Goal: Information Seeking & Learning: Find contact information

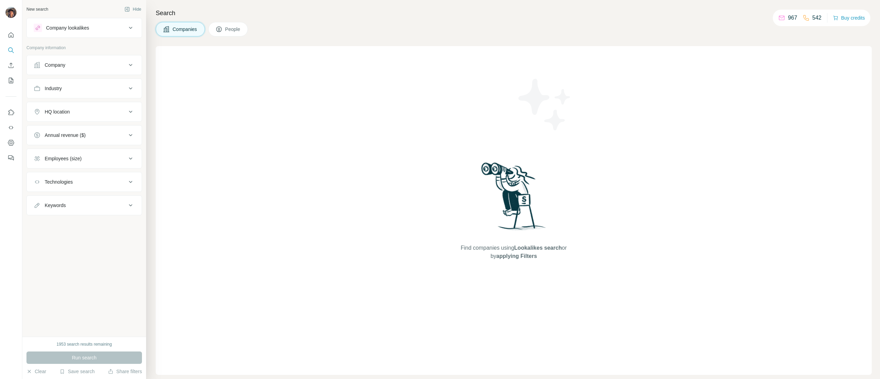
click at [69, 73] on button "Company" at bounding box center [84, 65] width 115 height 17
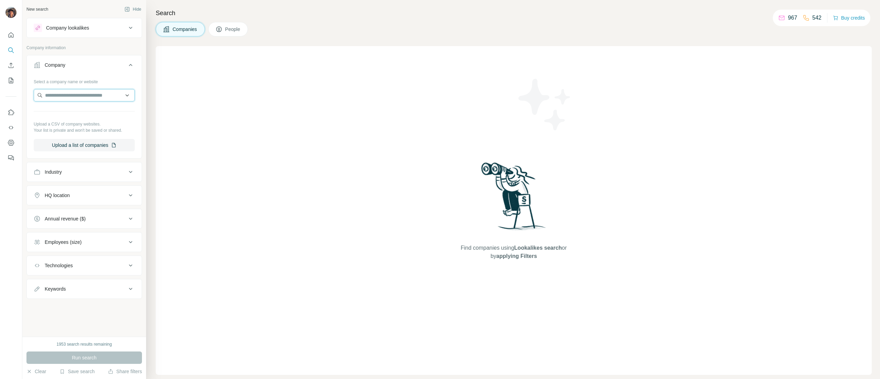
click at [73, 91] on input "text" at bounding box center [84, 95] width 101 height 12
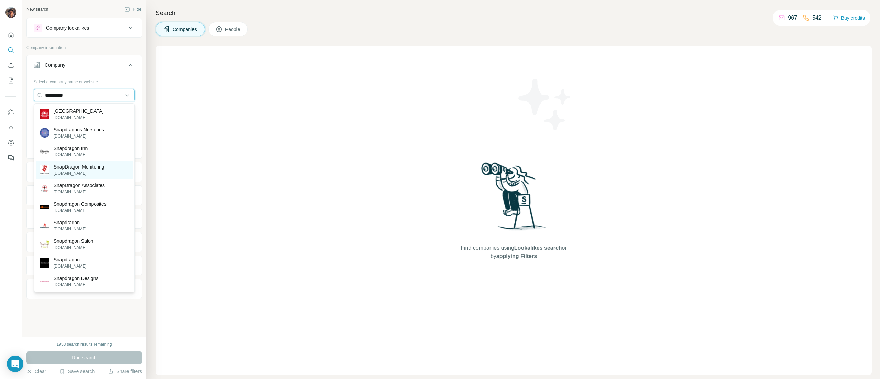
type input "**********"
click at [84, 166] on p "SnapDragon Monitoring" at bounding box center [79, 166] width 51 height 7
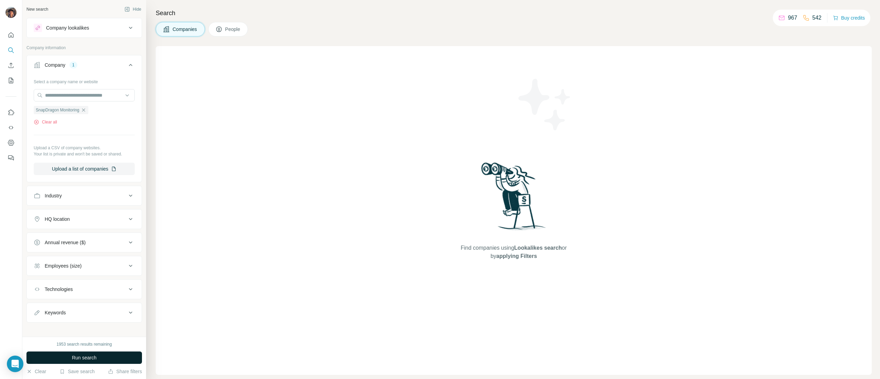
click at [97, 358] on button "Run search" at bounding box center [84, 357] width 116 height 12
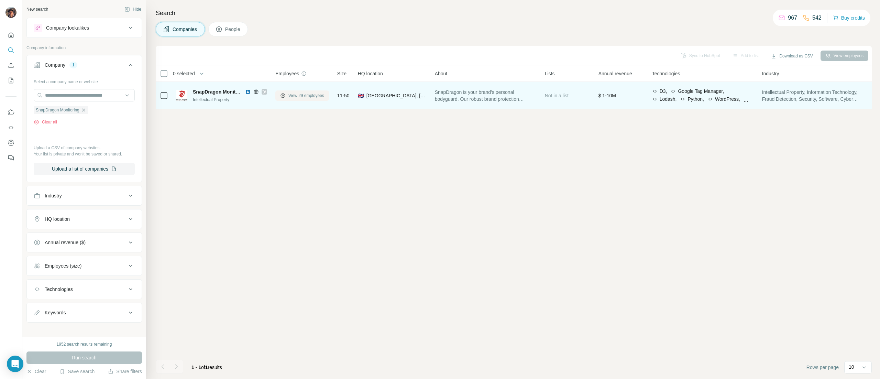
click at [289, 92] on button "View 29 employees" at bounding box center [302, 95] width 54 height 10
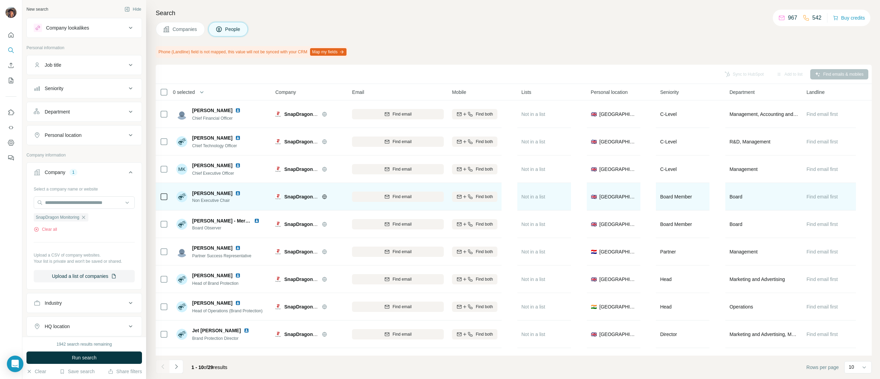
scroll to position [26, 0]
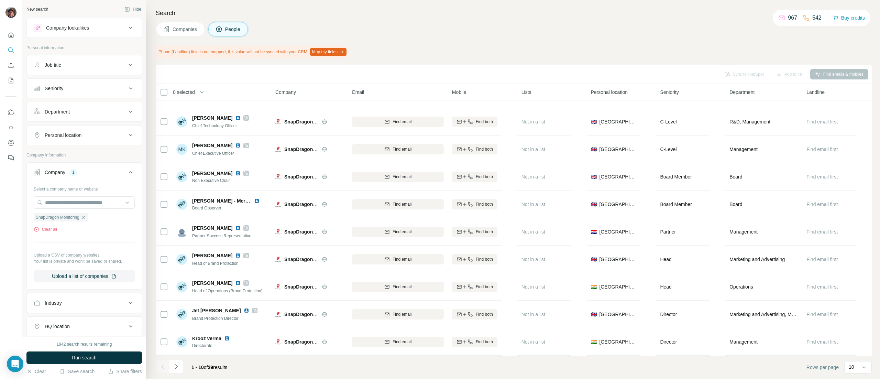
click at [186, 357] on footer "1 - 10 of 29 results Rows per page 10" at bounding box center [514, 366] width 716 height 23
click at [181, 363] on button "Navigate to next page" at bounding box center [176, 367] width 14 height 14
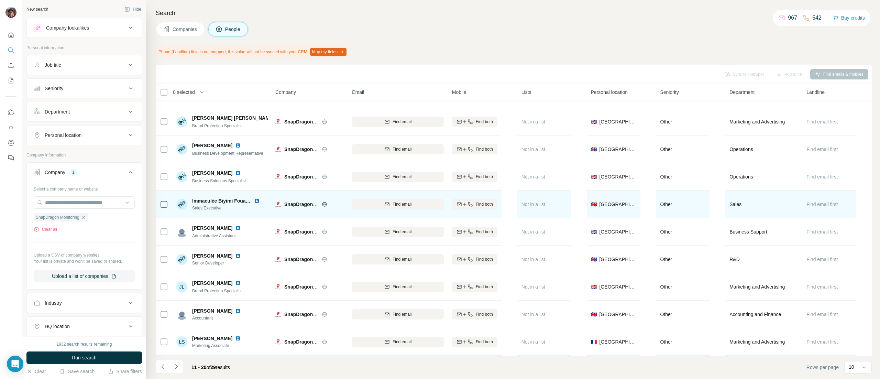
scroll to position [0, 0]
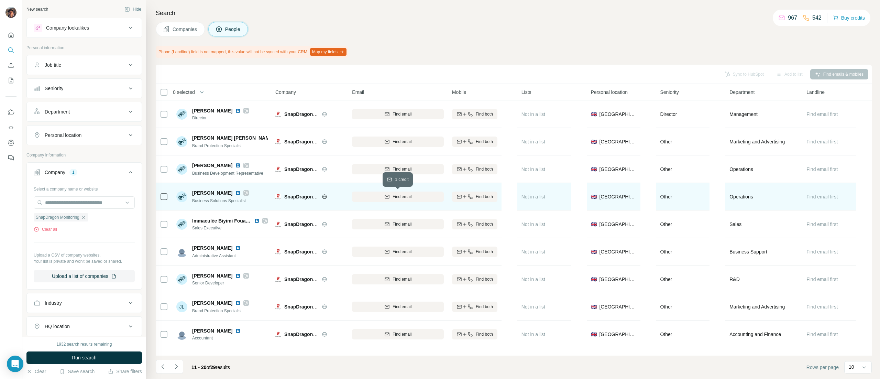
click at [394, 195] on span "Find email" at bounding box center [402, 197] width 19 height 6
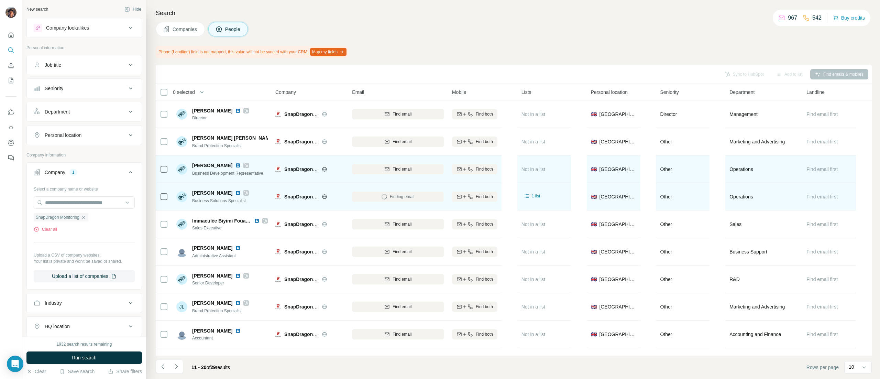
scroll to position [26, 0]
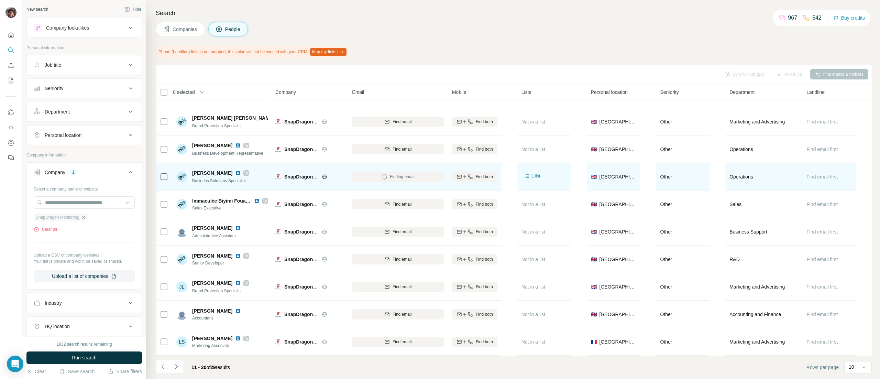
click at [86, 219] on icon "button" at bounding box center [84, 218] width 6 height 6
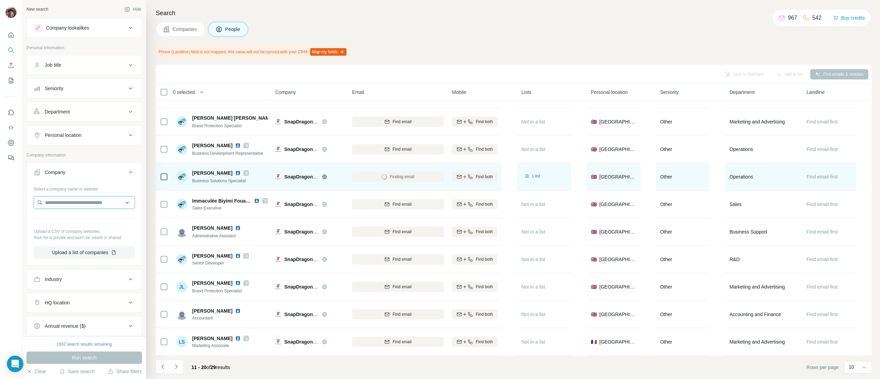
click at [92, 204] on input "text" at bounding box center [84, 202] width 101 height 12
type input "*"
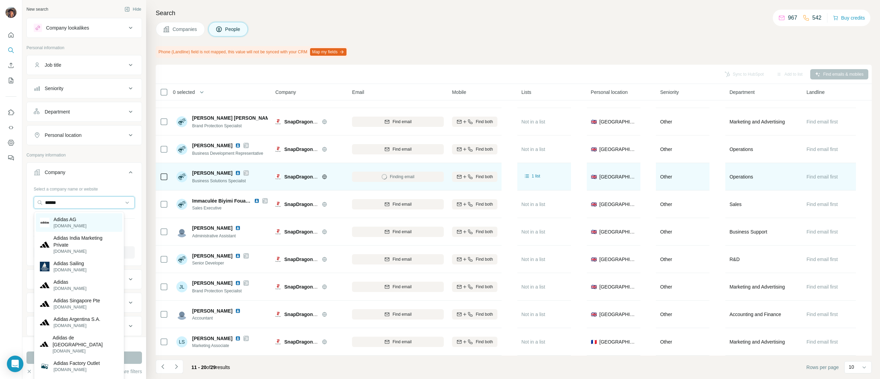
type input "******"
click at [84, 225] on p "[DOMAIN_NAME]" at bounding box center [70, 226] width 33 height 6
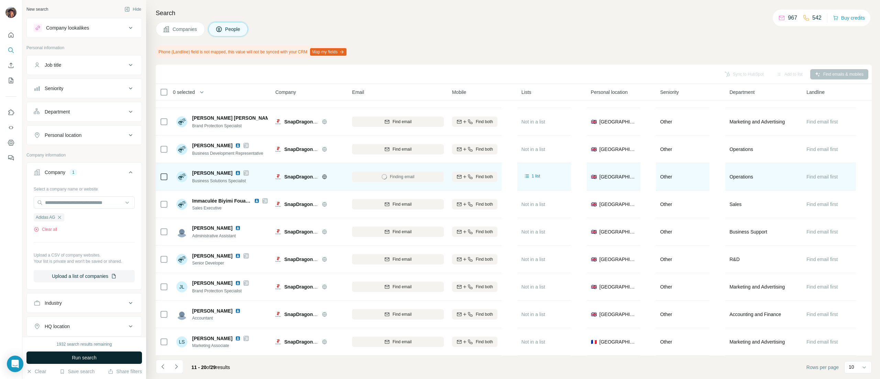
click at [112, 357] on button "Run search" at bounding box center [84, 357] width 116 height 12
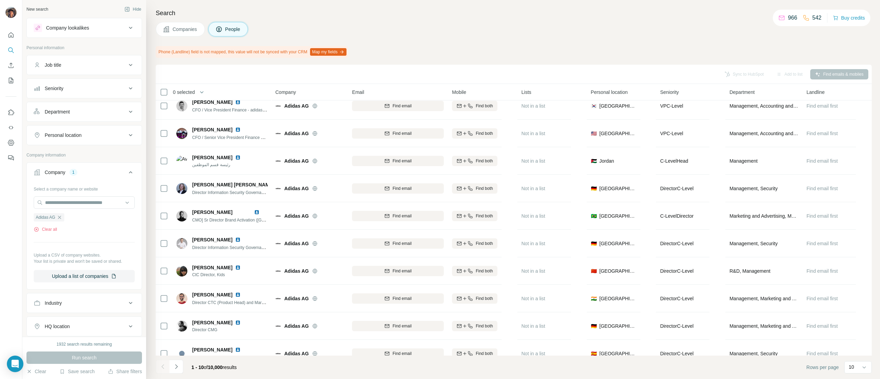
scroll to position [26, 0]
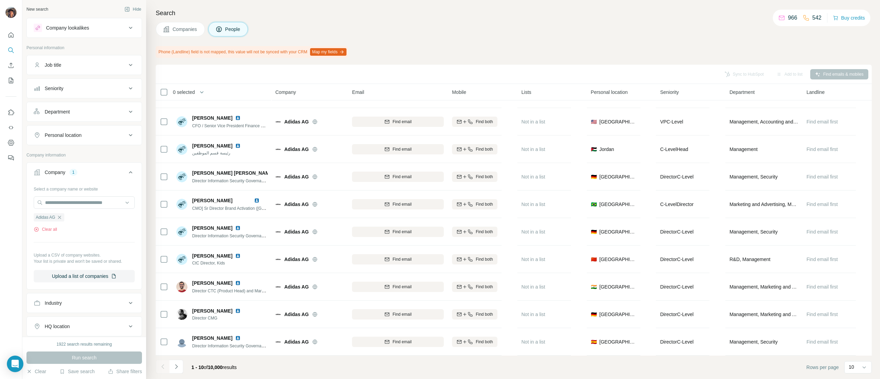
click at [179, 23] on button "Companies" at bounding box center [180, 29] width 49 height 14
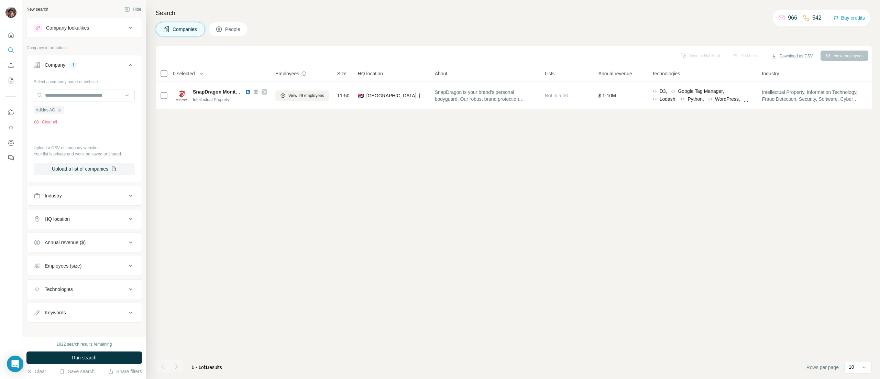
scroll to position [0, 0]
click at [112, 352] on button "Run search" at bounding box center [84, 357] width 116 height 12
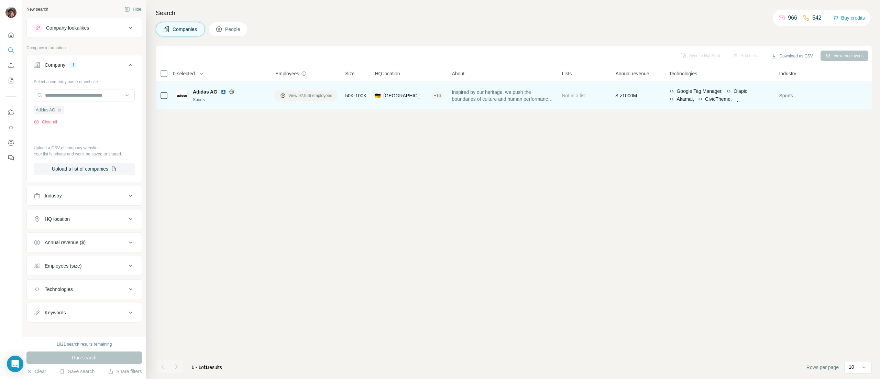
click at [304, 100] on button "View 92,966 employees" at bounding box center [306, 95] width 62 height 10
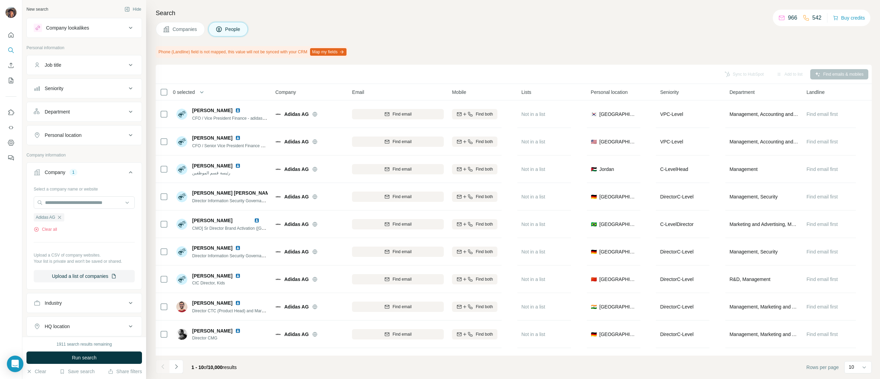
click at [64, 64] on div "Job title" at bounding box center [80, 65] width 93 height 7
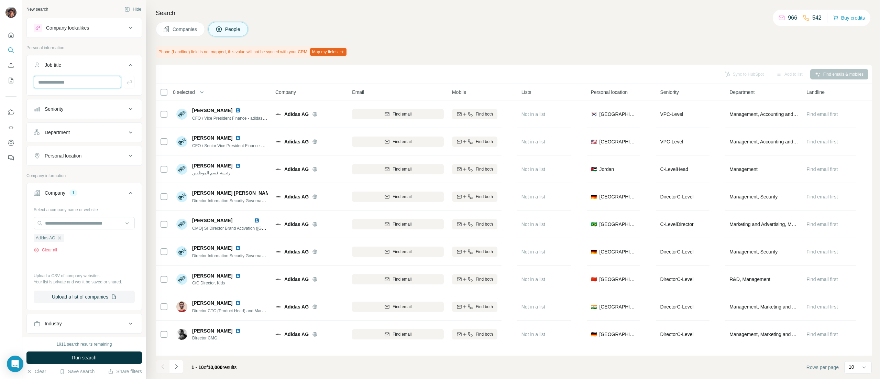
click at [65, 82] on input "text" at bounding box center [77, 82] width 87 height 12
type input "*****"
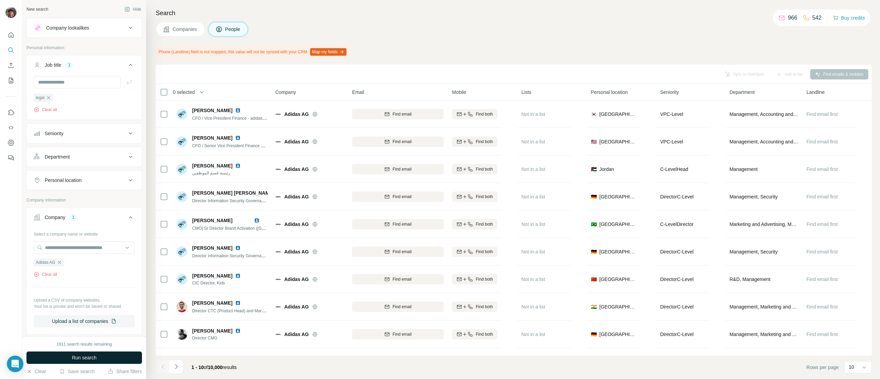
click at [95, 352] on button "Run search" at bounding box center [84, 357] width 116 height 12
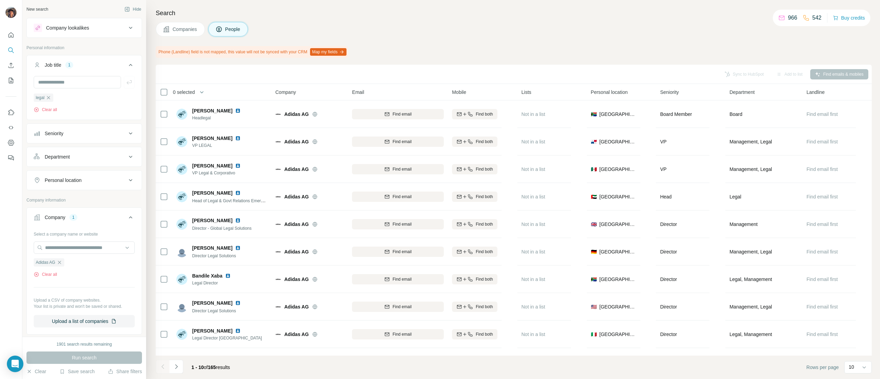
scroll to position [26, 0]
